Goal: Task Accomplishment & Management: Manage account settings

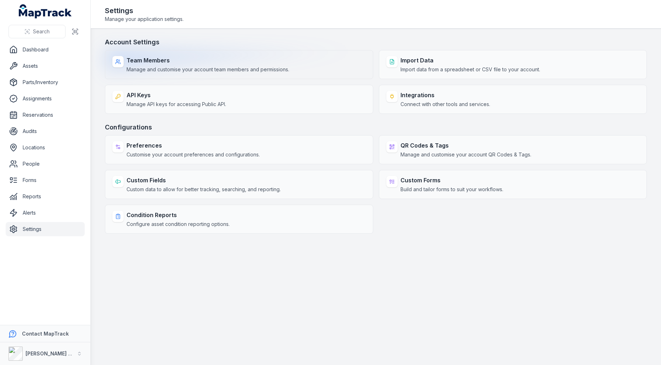
click at [286, 75] on div "Team Members Manage and customise your account team members and permissions." at bounding box center [239, 64] width 268 height 29
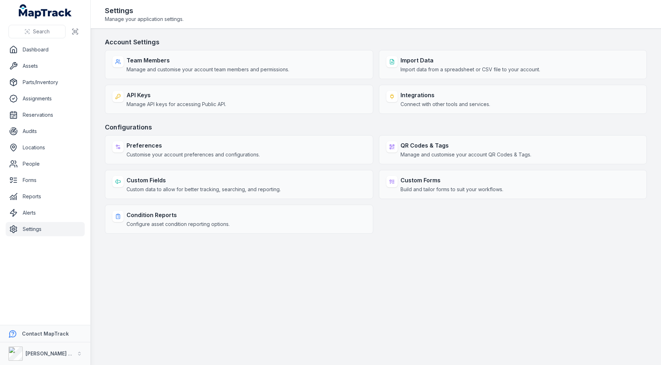
click at [360, 26] on header "Toggle Navigation Settings Manage your application settings." at bounding box center [376, 14] width 570 height 29
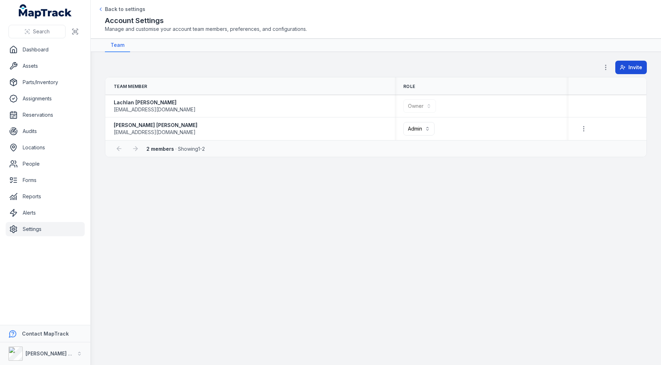
click at [628, 66] on button "Invite" at bounding box center [631, 67] width 32 height 13
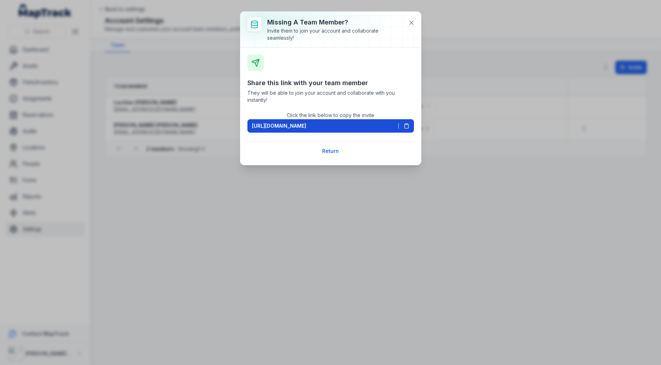
click at [306, 127] on span "[URL][DOMAIN_NAME]" at bounding box center [279, 125] width 54 height 7
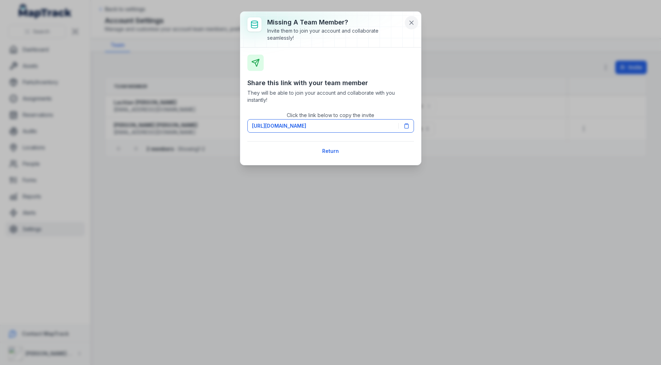
click at [409, 21] on icon at bounding box center [411, 22] width 7 height 7
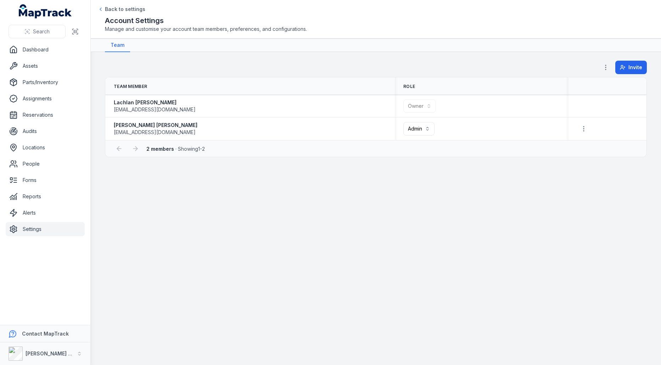
click at [390, 47] on nav "Team" at bounding box center [376, 45] width 542 height 13
